Goal: Transaction & Acquisition: Purchase product/service

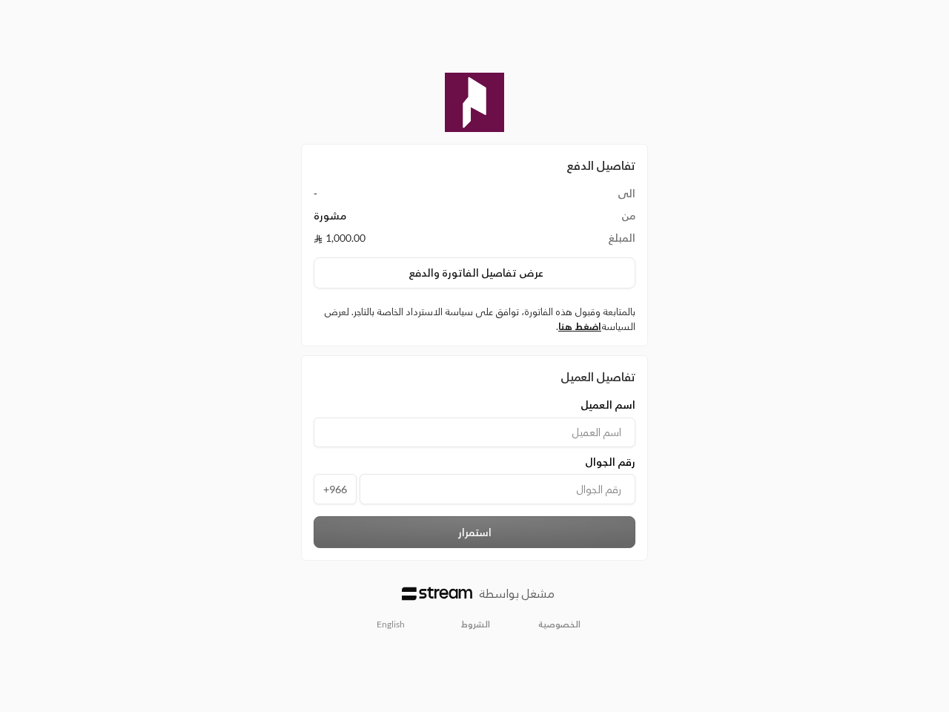
click at [475, 356] on div "تفاصيل العميل اسم العميل رقم الجوال +966 استمرار" at bounding box center [474, 457] width 347 height 205
click at [475, 273] on button "عرض تفاصيل الفاتورة والدفع" at bounding box center [475, 272] width 322 height 31
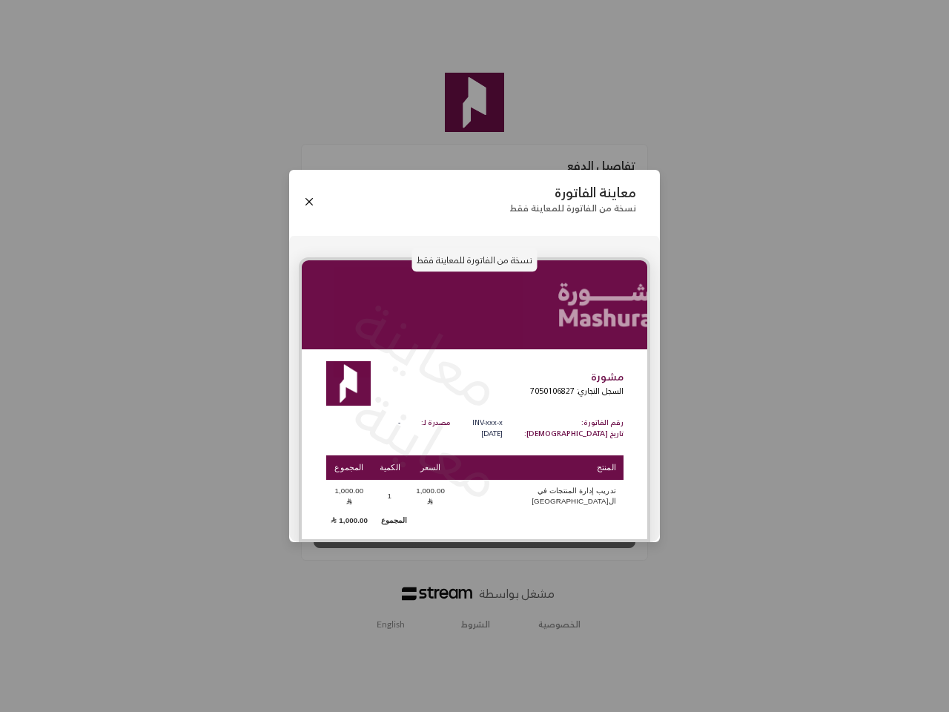
click at [391, 625] on div "معاينة الفاتورة نسخة من الفاتورة للمعاينة فقط نسخة من الفاتورة للمعاينة فقط معا…" at bounding box center [474, 356] width 949 height 712
